Goal: Information Seeking & Learning: Learn about a topic

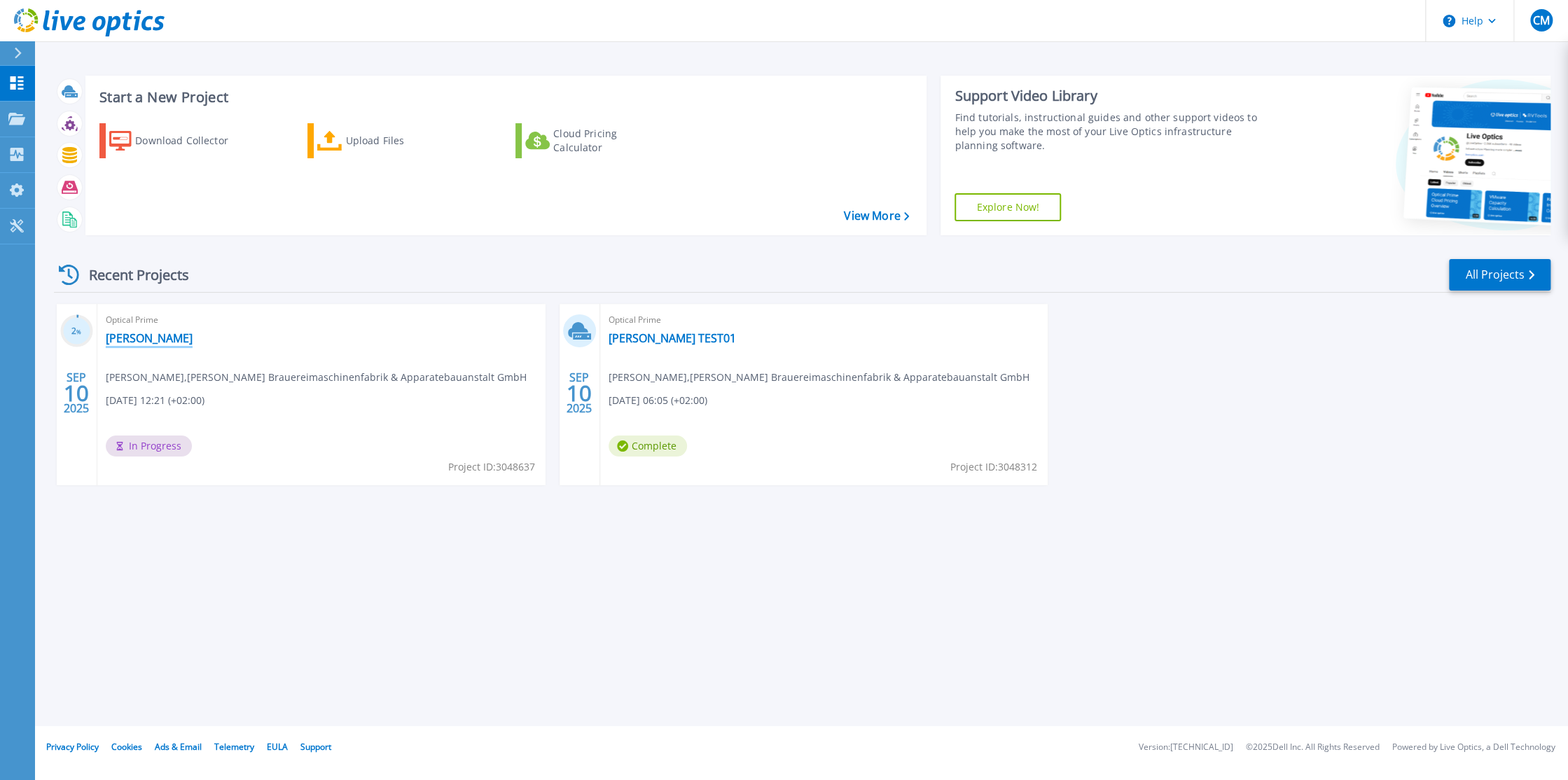
click at [133, 334] on link "[PERSON_NAME]" at bounding box center [149, 338] width 87 height 14
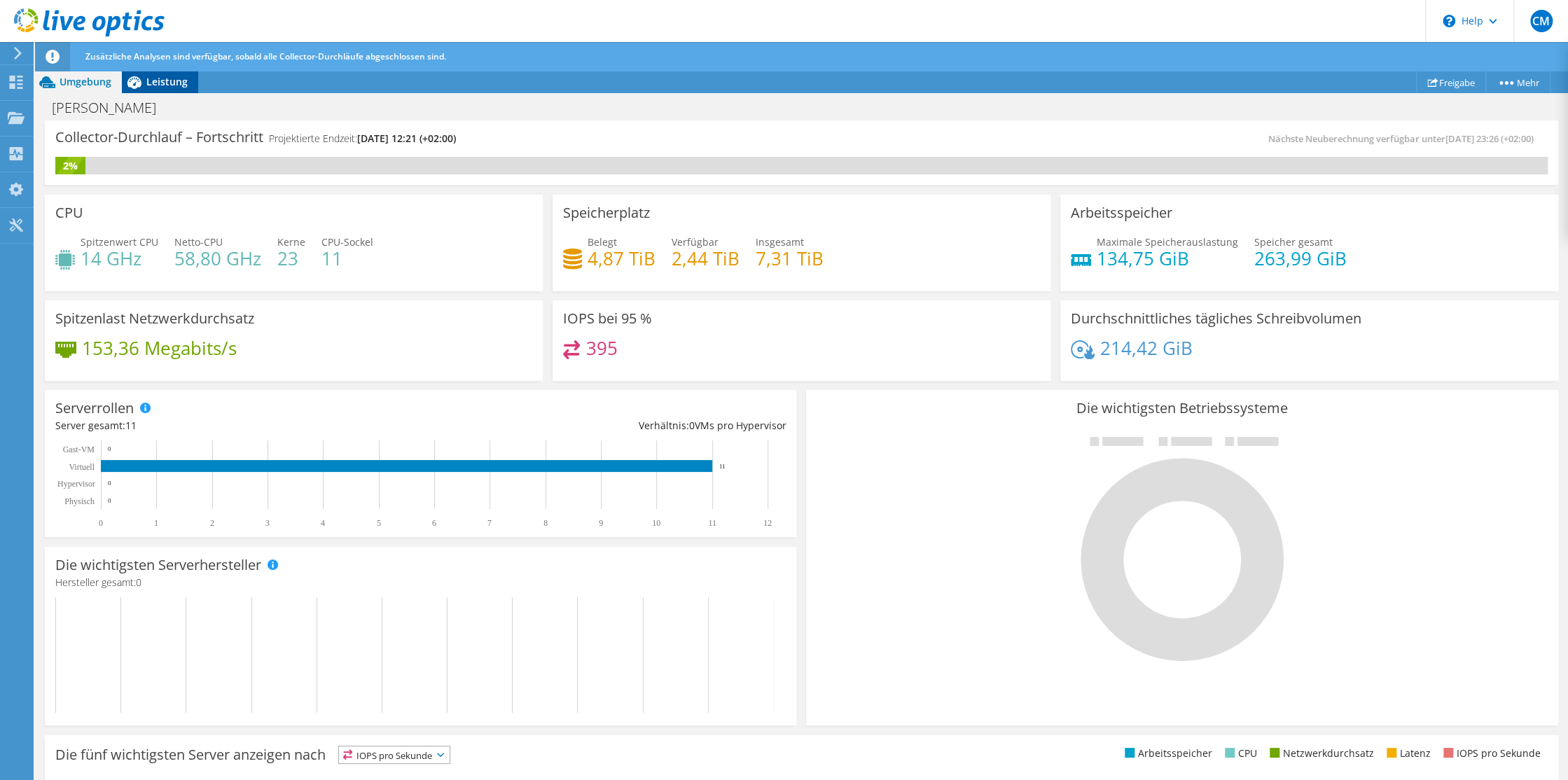
click at [162, 81] on span "Leistung" at bounding box center [167, 81] width 42 height 13
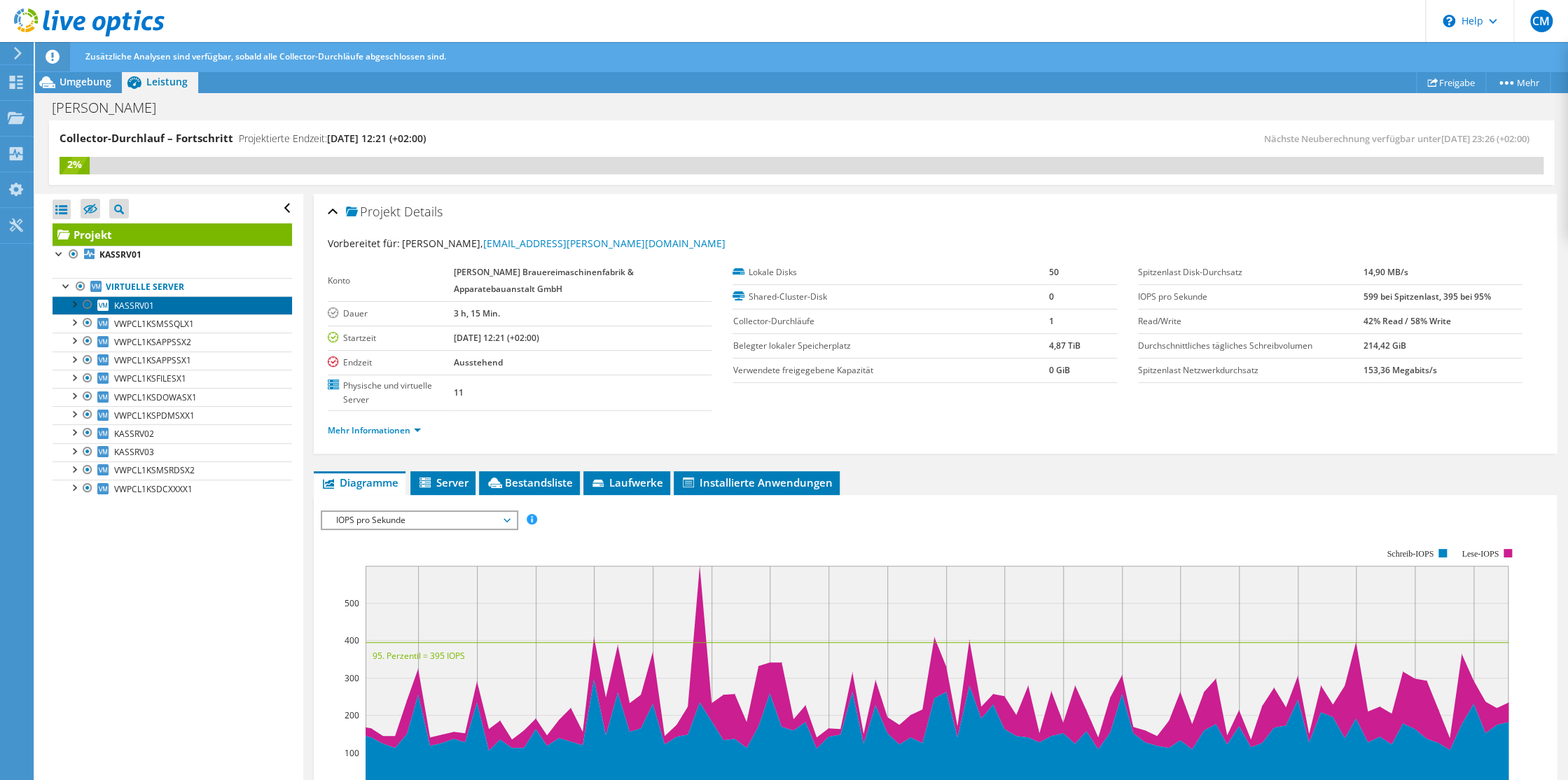
click at [134, 305] on span "KASSRV01" at bounding box center [134, 305] width 40 height 12
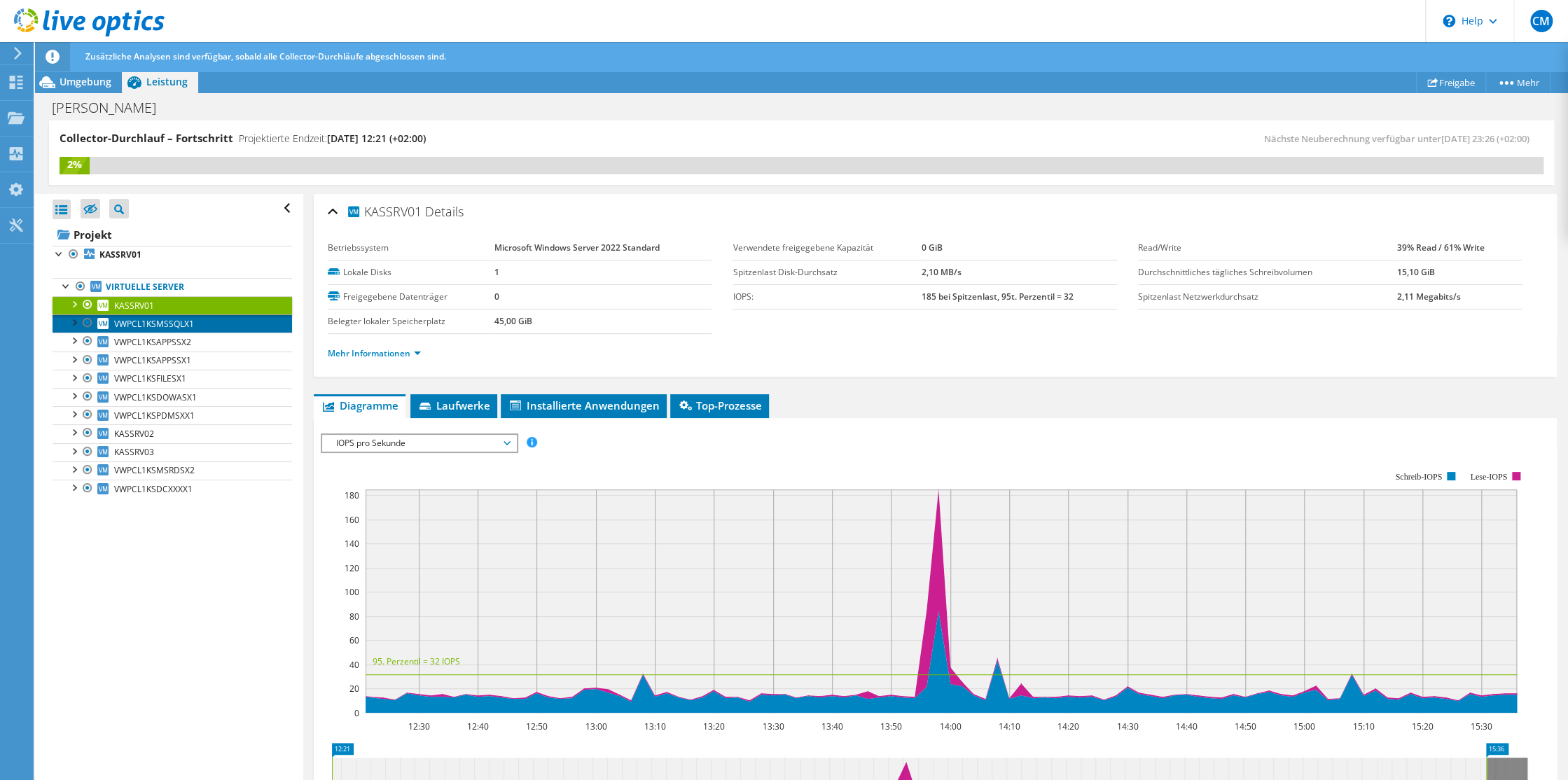
click at [140, 322] on span "VWPCL1KSMSSQLX1" at bounding box center [154, 324] width 80 height 12
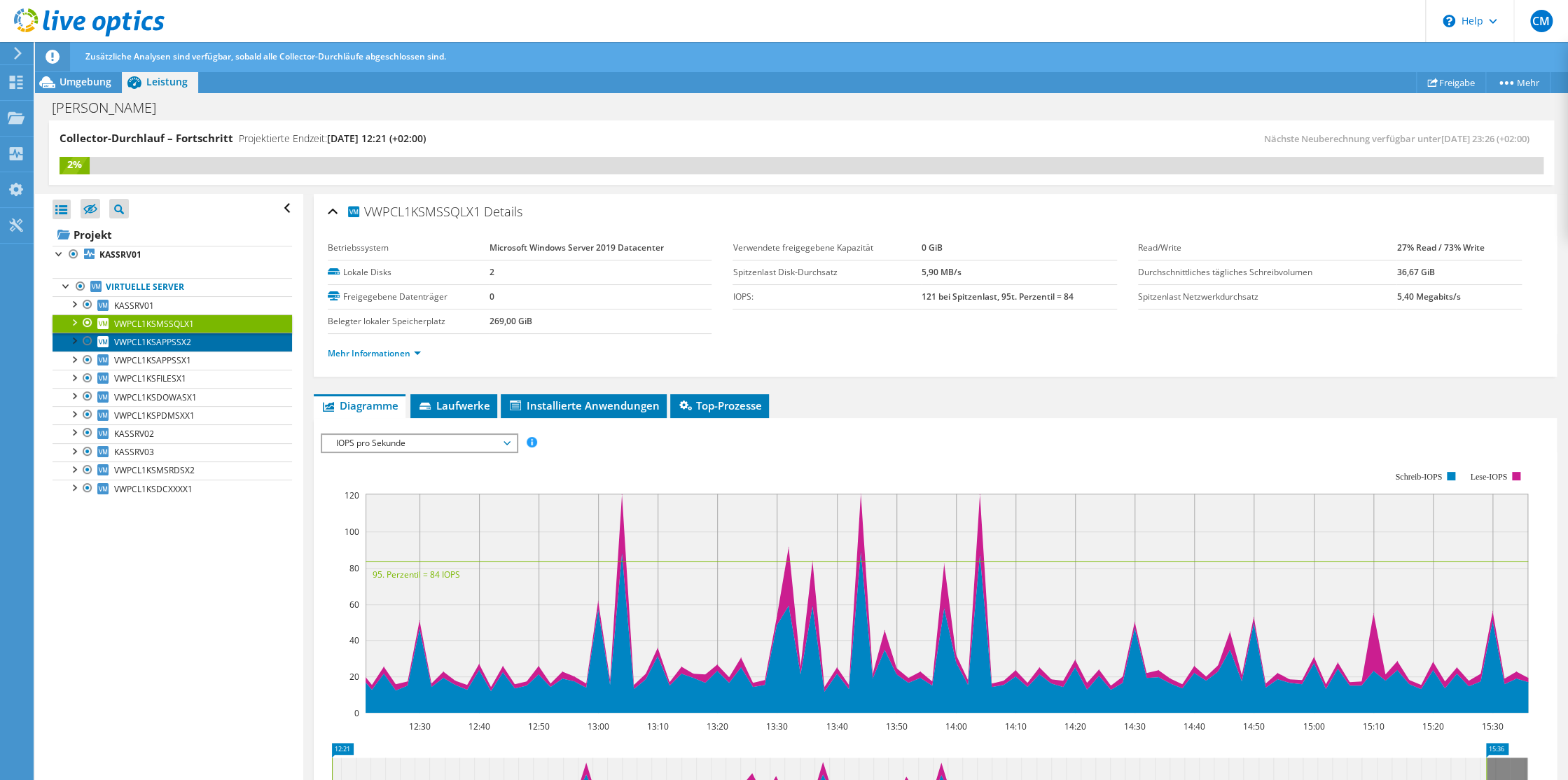
click at [148, 336] on span "VWPCL1KSAPPSSX2" at bounding box center [152, 341] width 77 height 12
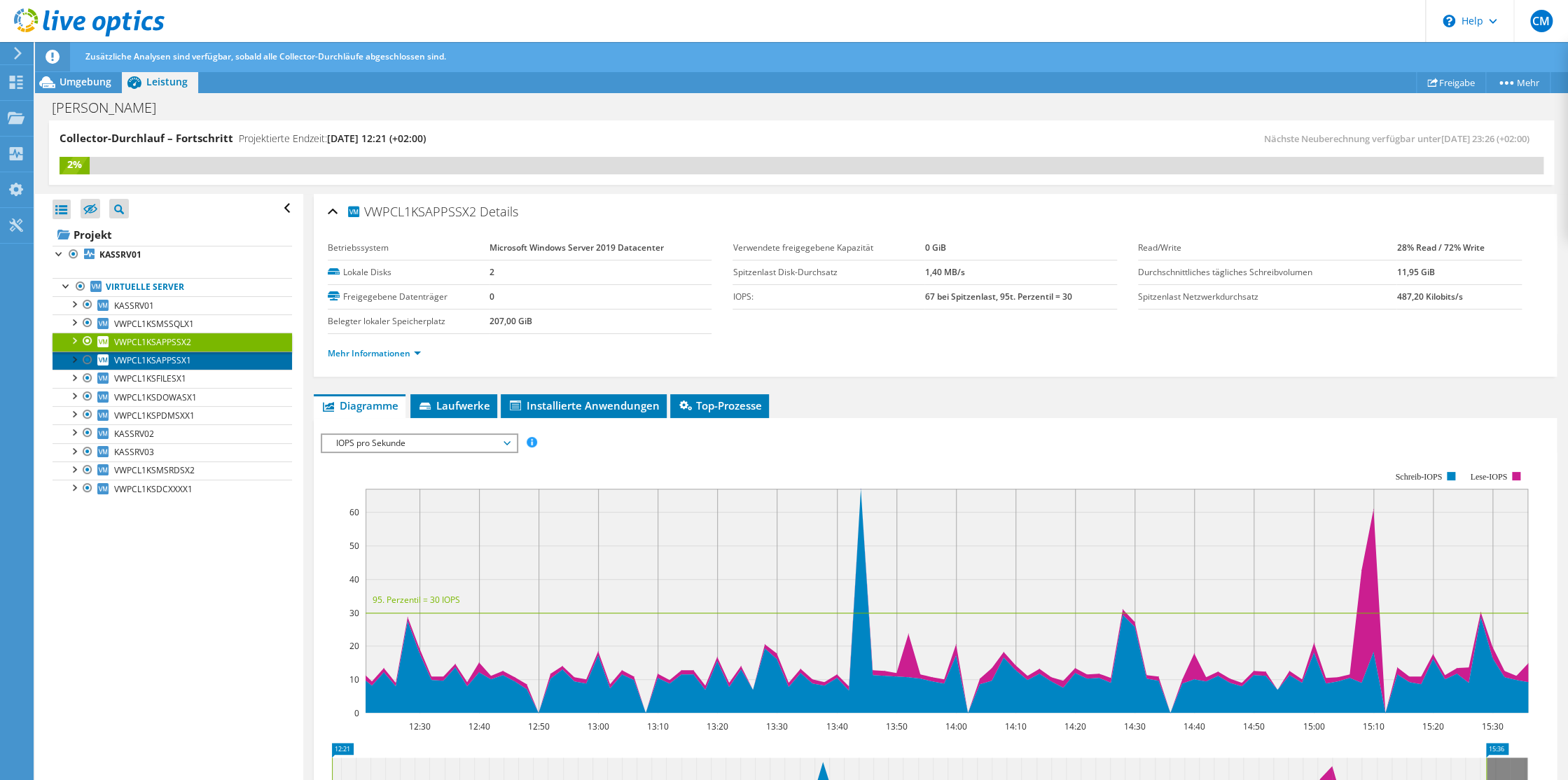
click at [158, 360] on span "VWPCL1KSAPPSSX1" at bounding box center [152, 360] width 77 height 12
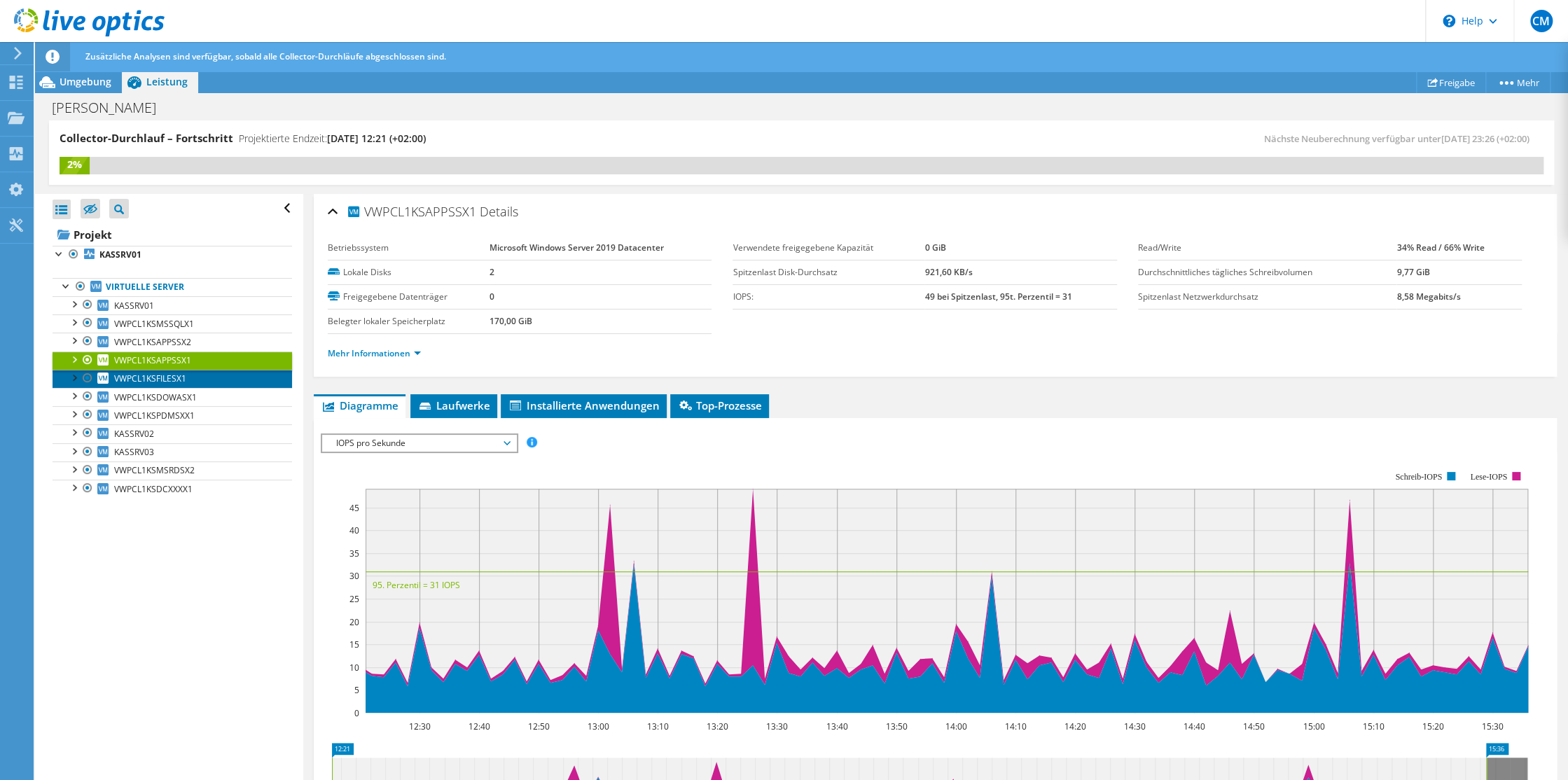
click at [162, 377] on span "VWPCL1KSFILESX1" at bounding box center [150, 378] width 72 height 12
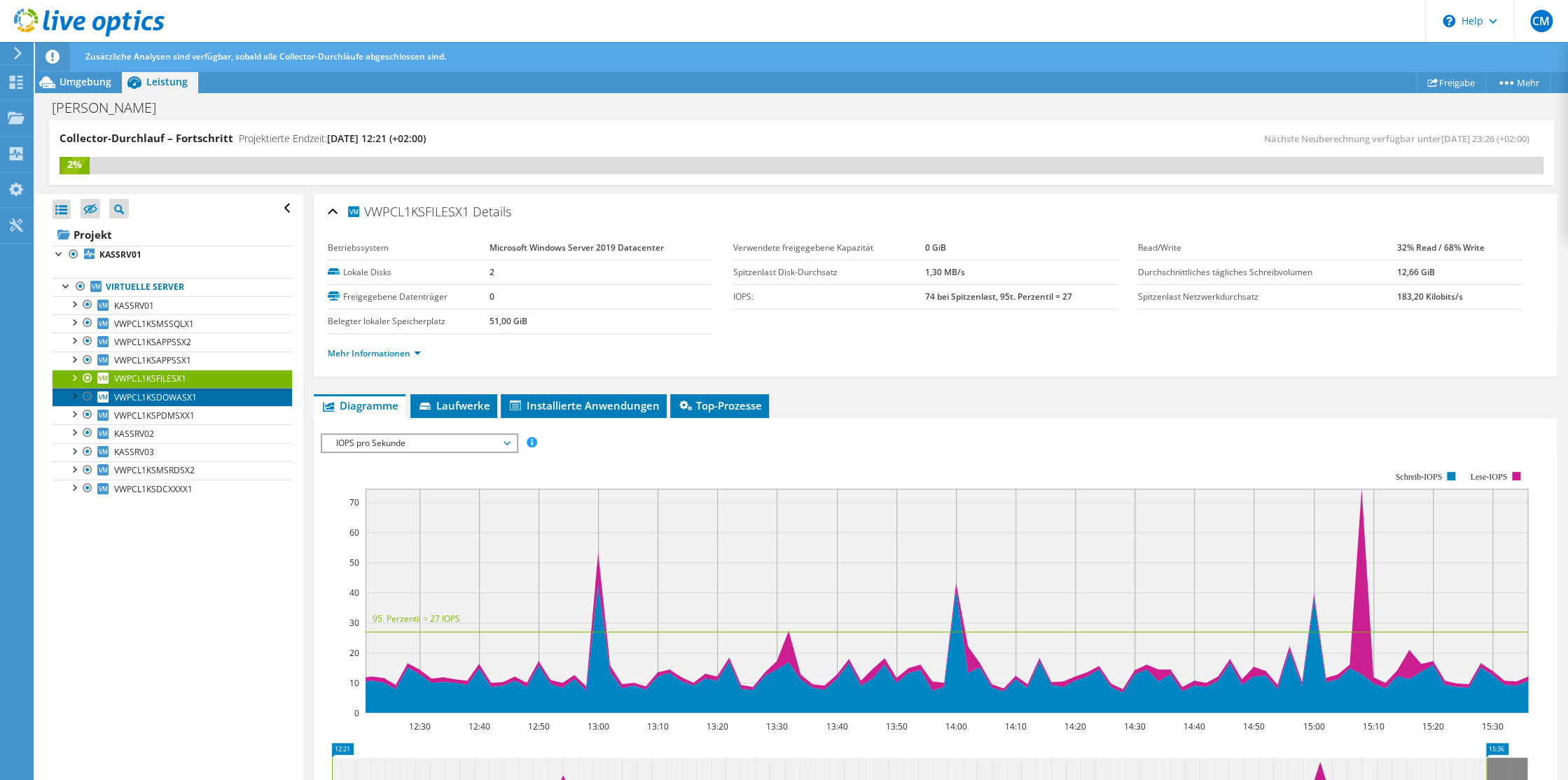
click at [161, 397] on span "VWPCL1KSDOWASX1" at bounding box center [155, 397] width 83 height 12
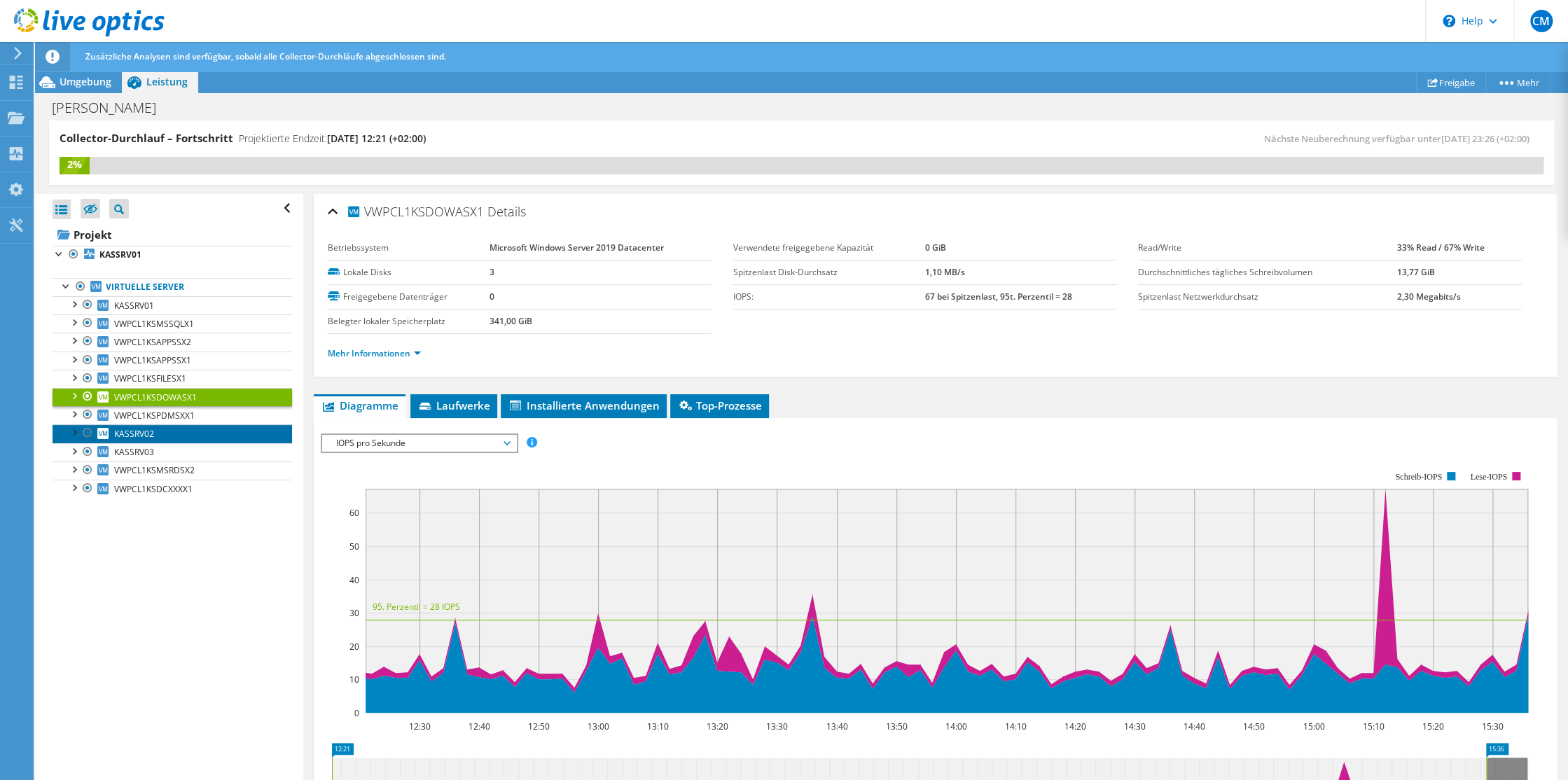
click at [129, 430] on span "KASSRV02" at bounding box center [134, 433] width 40 height 12
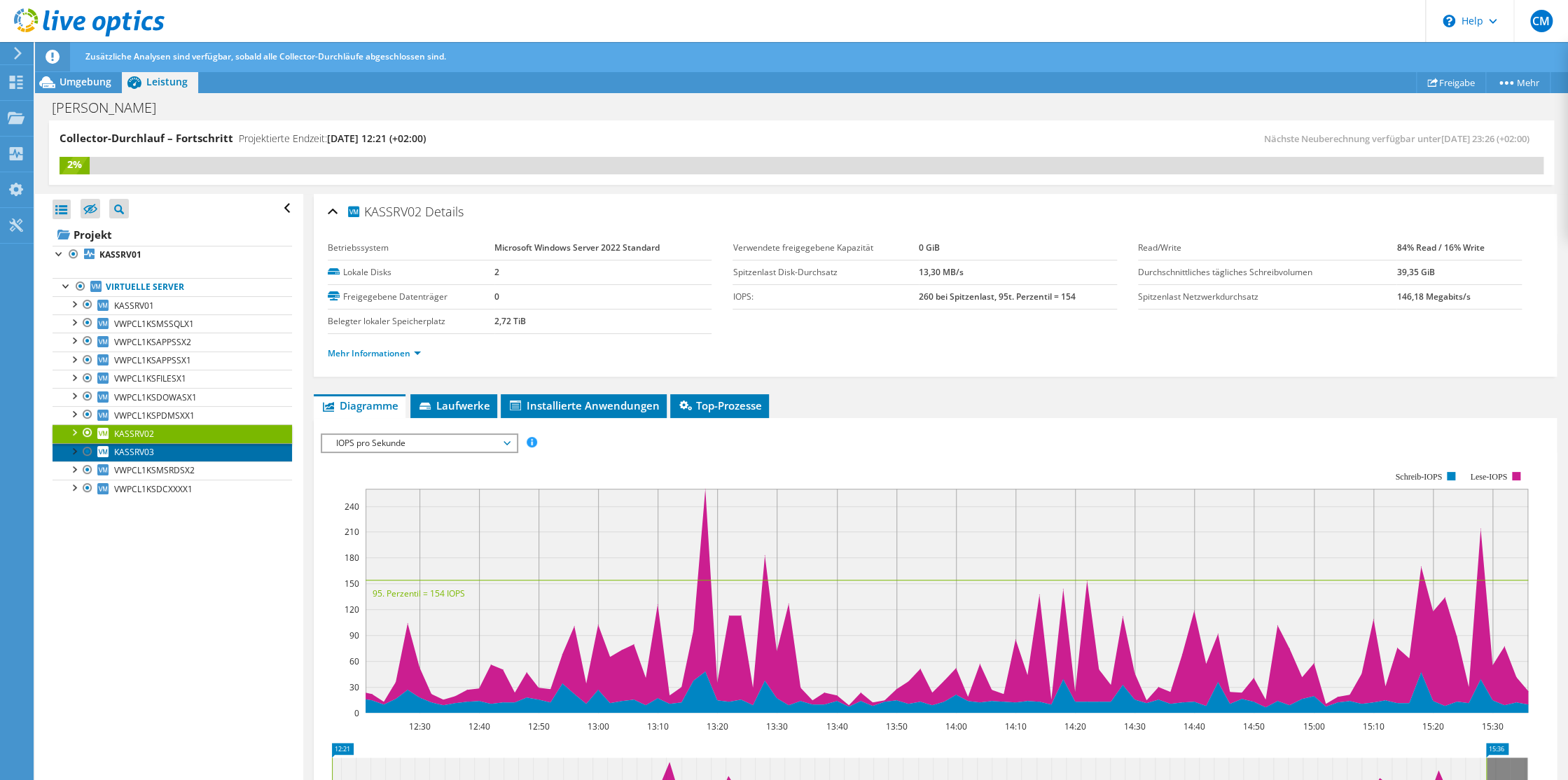
click at [135, 451] on span "KASSRV03" at bounding box center [134, 451] width 40 height 12
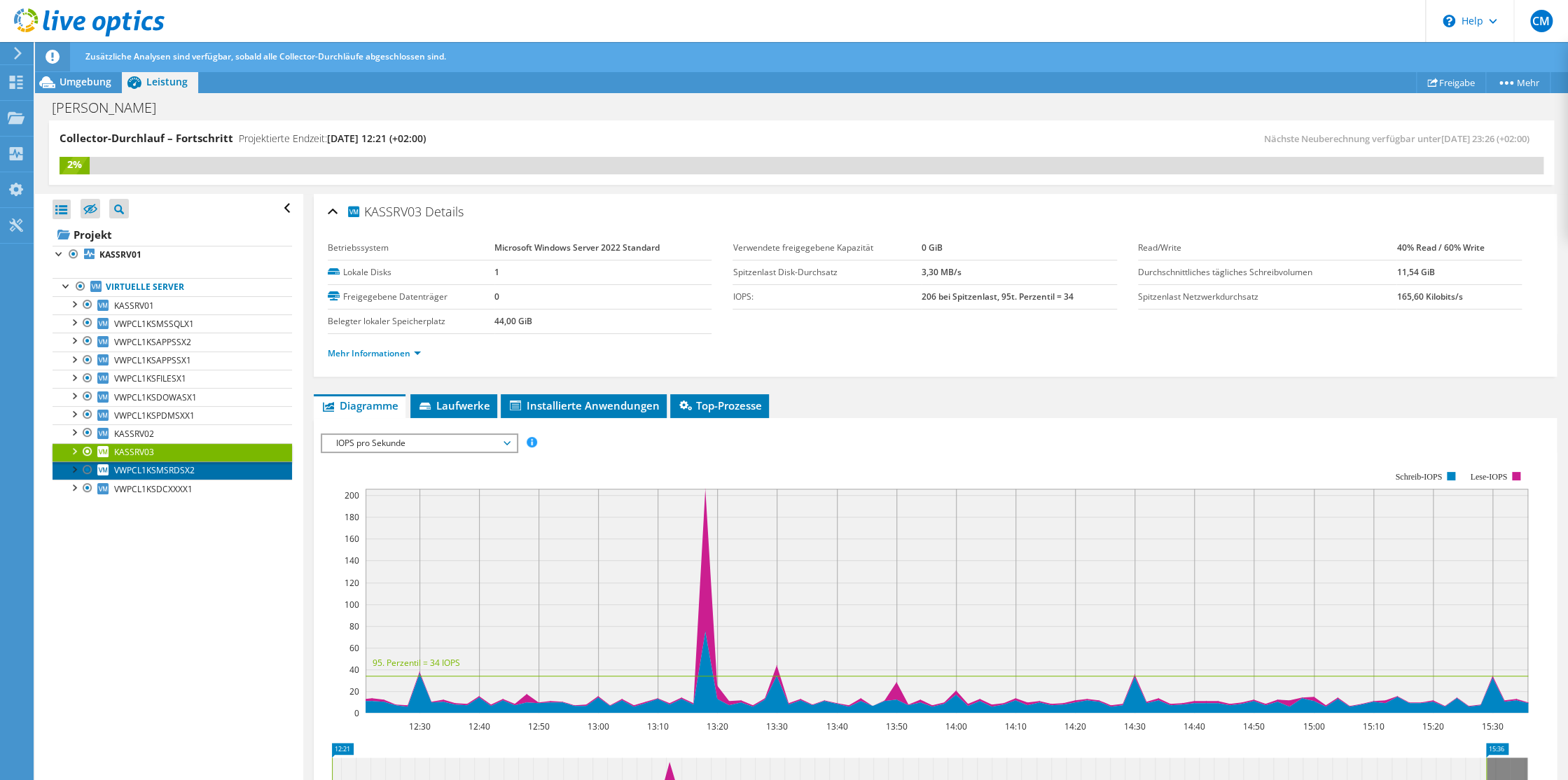
click at [148, 468] on span "VWPCL1KSMSRDSX2" at bounding box center [155, 470] width 80 height 12
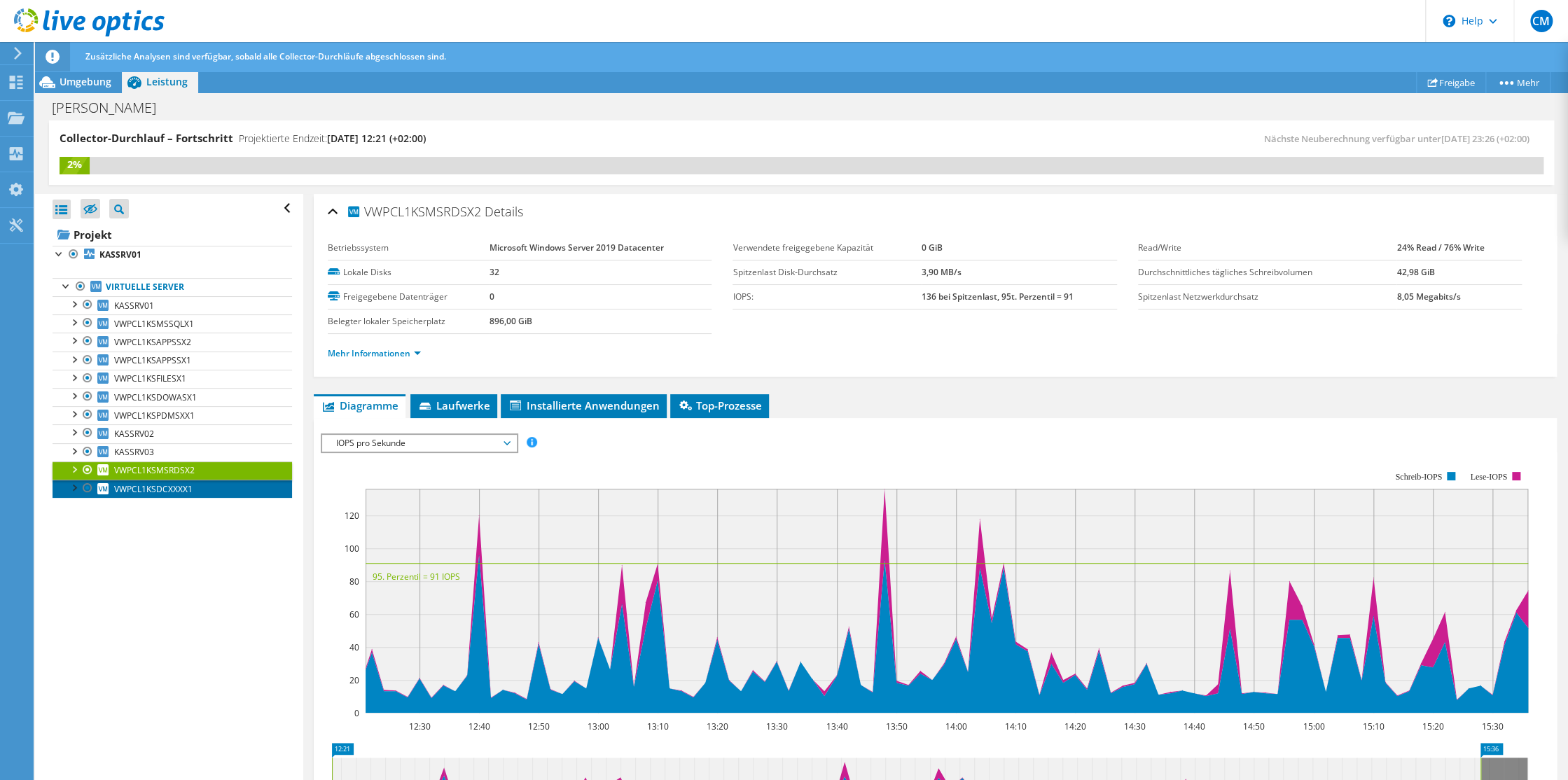
click at [140, 486] on span "VWPCL1KSDCXXXX1" at bounding box center [153, 489] width 78 height 12
